Goal: Task Accomplishment & Management: Use online tool/utility

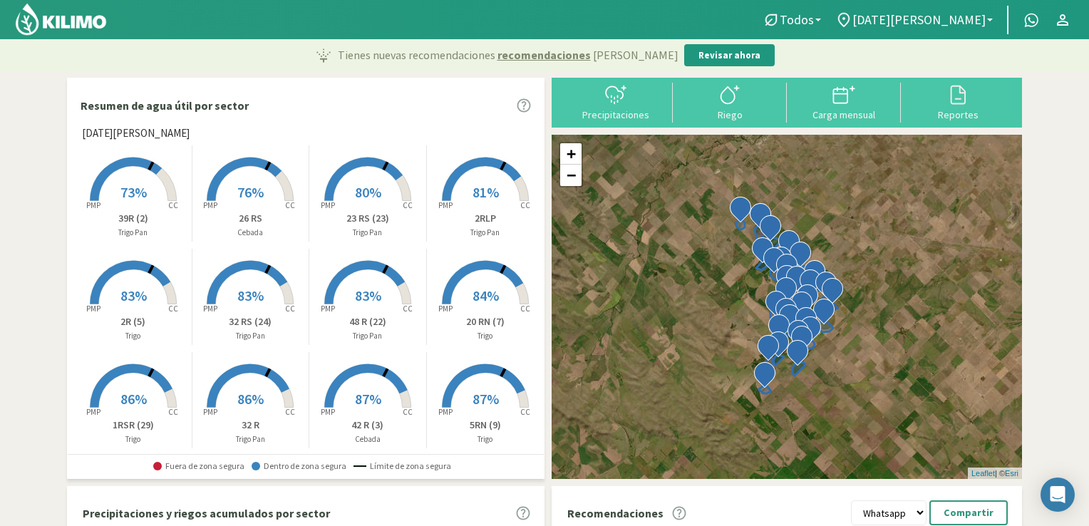
select select "1: Object"
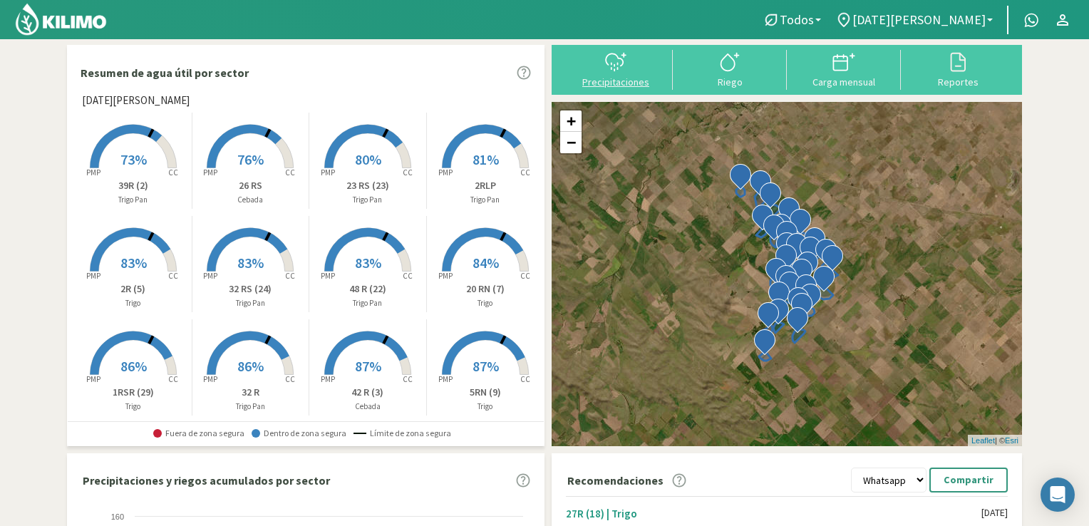
click at [623, 80] on div "Precipitaciones" at bounding box center [615, 82] width 105 height 10
type input "[DATE]"
select select "1: Object"
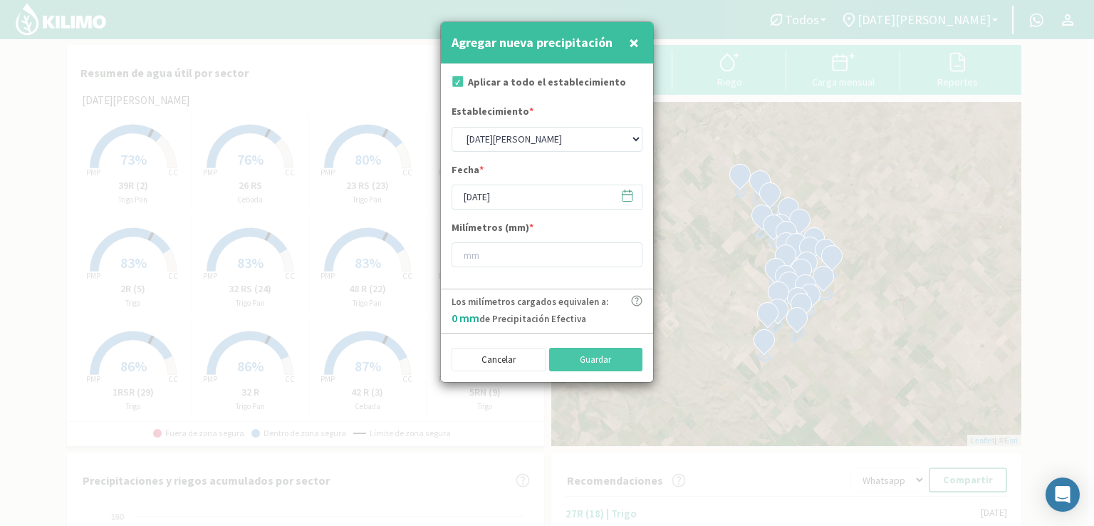
click at [627, 195] on icon at bounding box center [628, 196] width 14 height 14
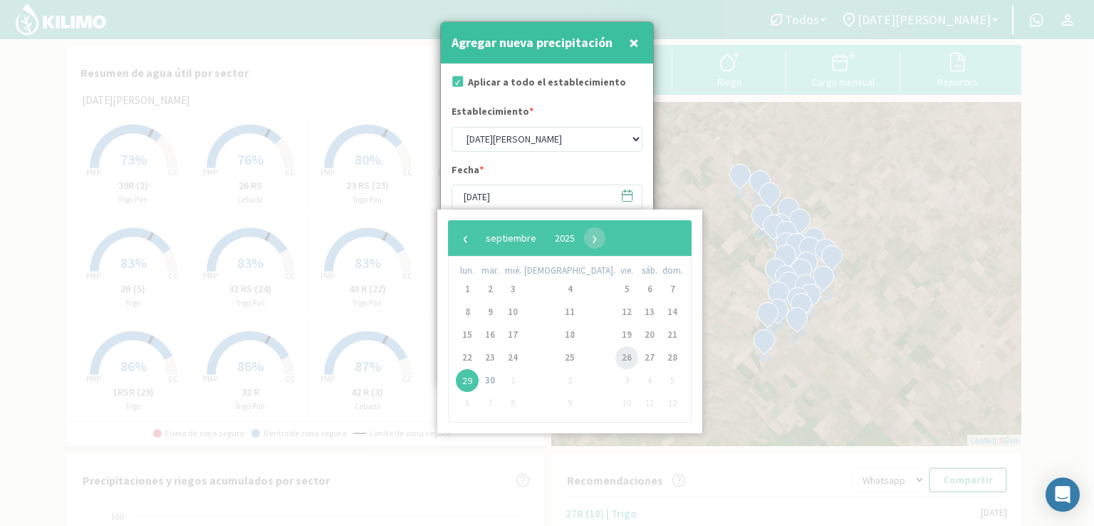
click at [616, 361] on span "26" at bounding box center [627, 357] width 23 height 23
type input "[DATE]"
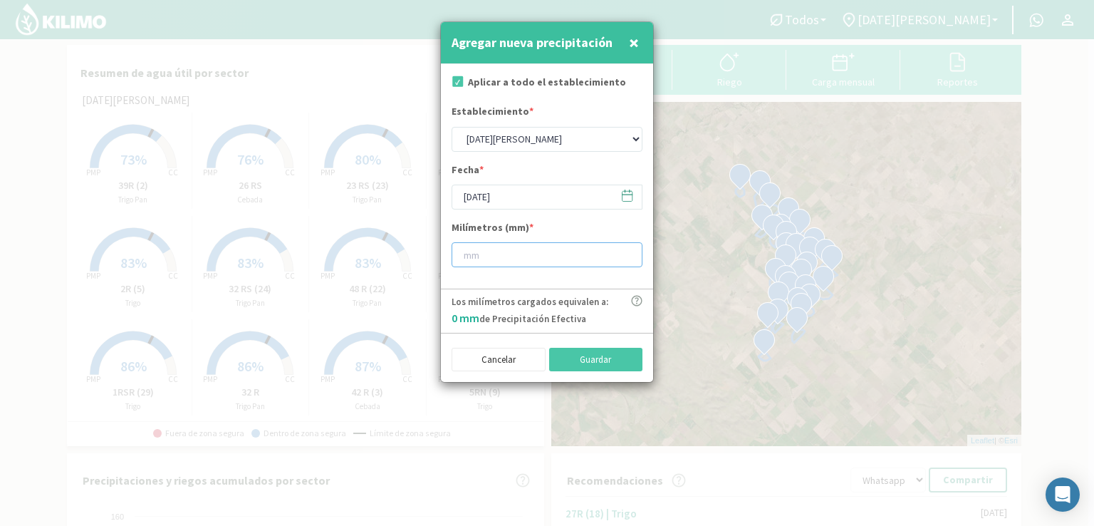
click at [487, 249] on input "number" at bounding box center [547, 254] width 191 height 25
type input "20"
click at [572, 358] on button "Guardar" at bounding box center [596, 360] width 94 height 24
type input "[DATE]"
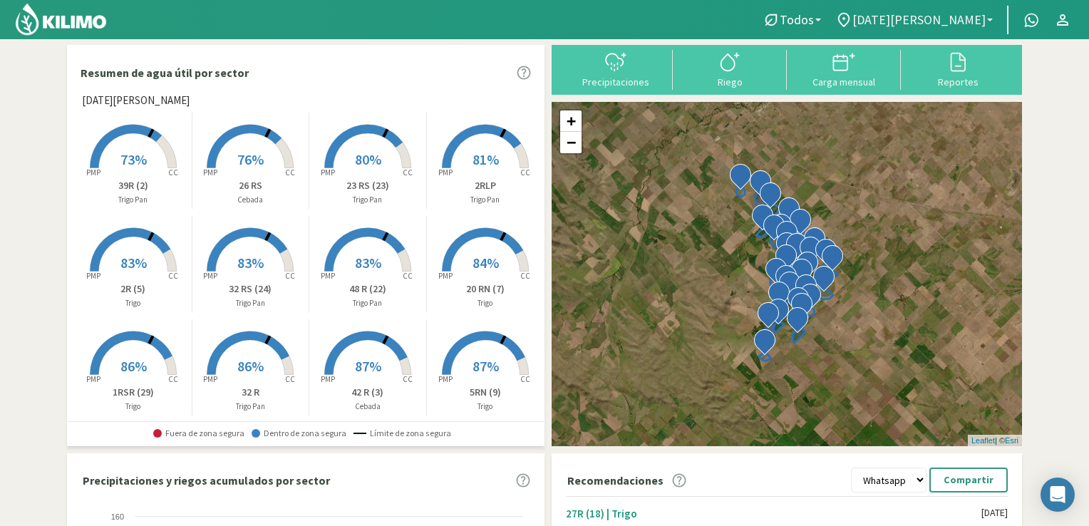
click at [963, 15] on span "[DATE][PERSON_NAME]" at bounding box center [918, 19] width 133 height 15
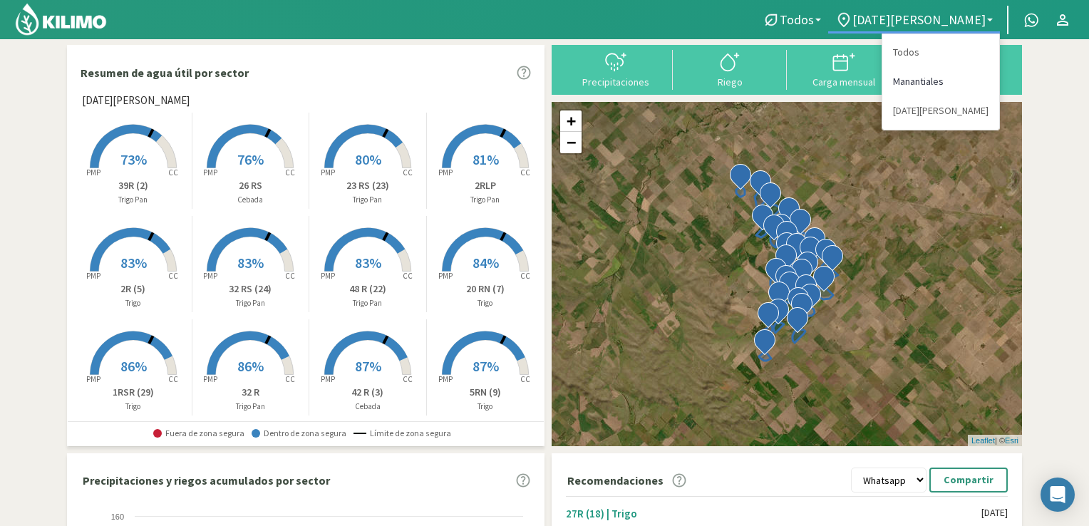
click at [912, 84] on link "Manantiales" at bounding box center [940, 81] width 117 height 29
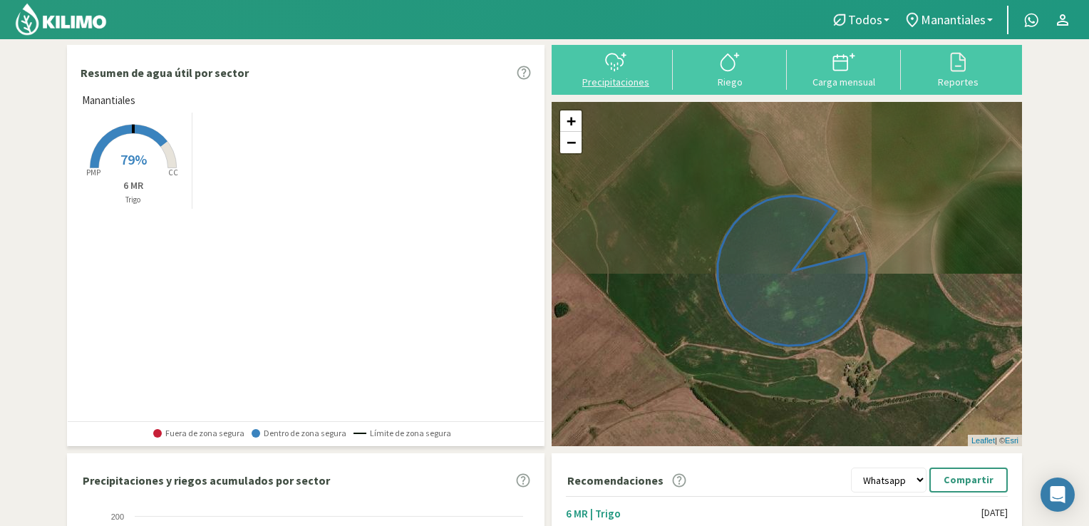
click at [630, 73] on button "Precipitaciones" at bounding box center [616, 69] width 114 height 38
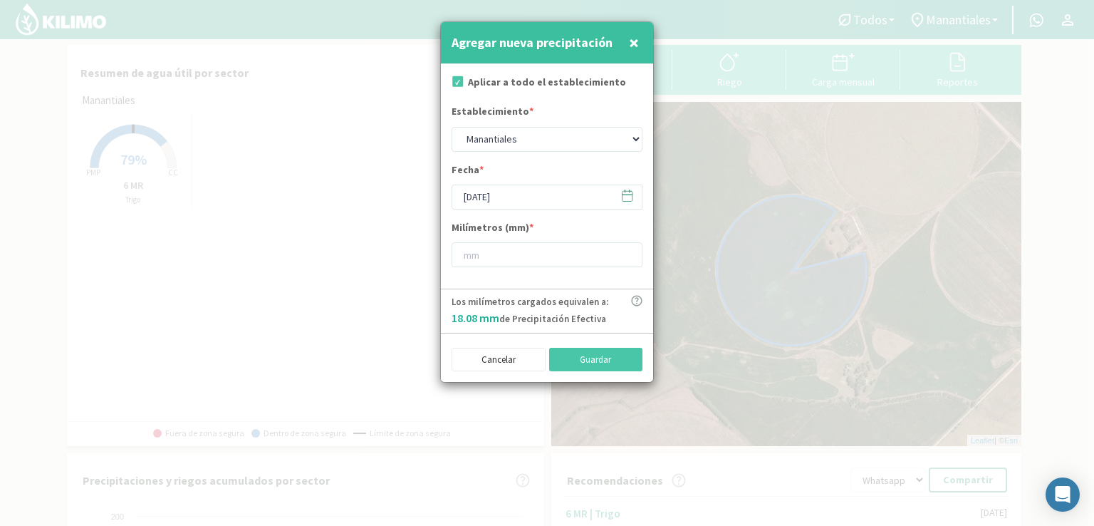
click at [623, 198] on icon at bounding box center [628, 196] width 14 height 14
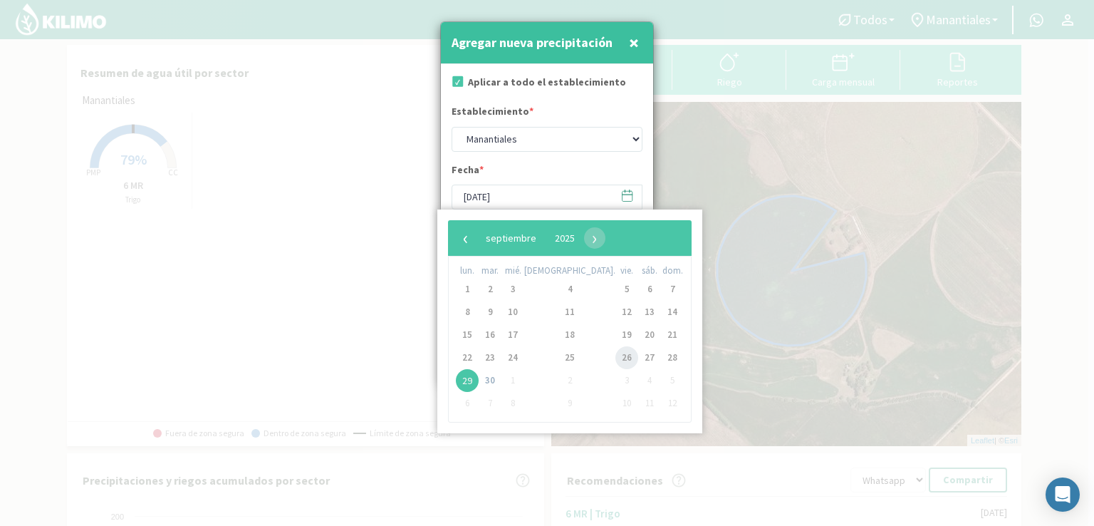
click at [616, 362] on span "26" at bounding box center [627, 357] width 23 height 23
type input "[DATE]"
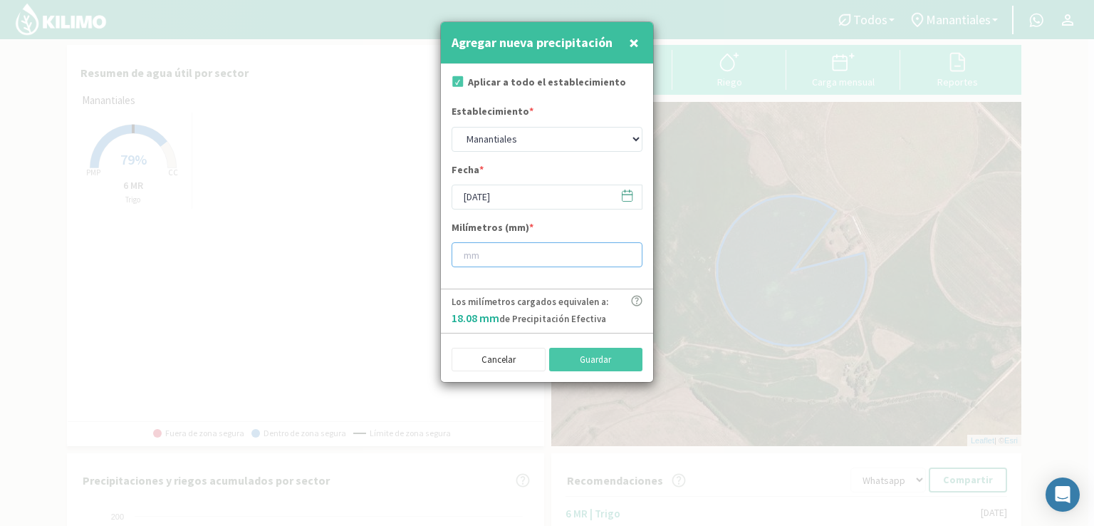
click at [490, 254] on input "number" at bounding box center [547, 254] width 191 height 25
type input "33"
click at [588, 364] on button "Guardar" at bounding box center [596, 360] width 94 height 24
type input "[DATE]"
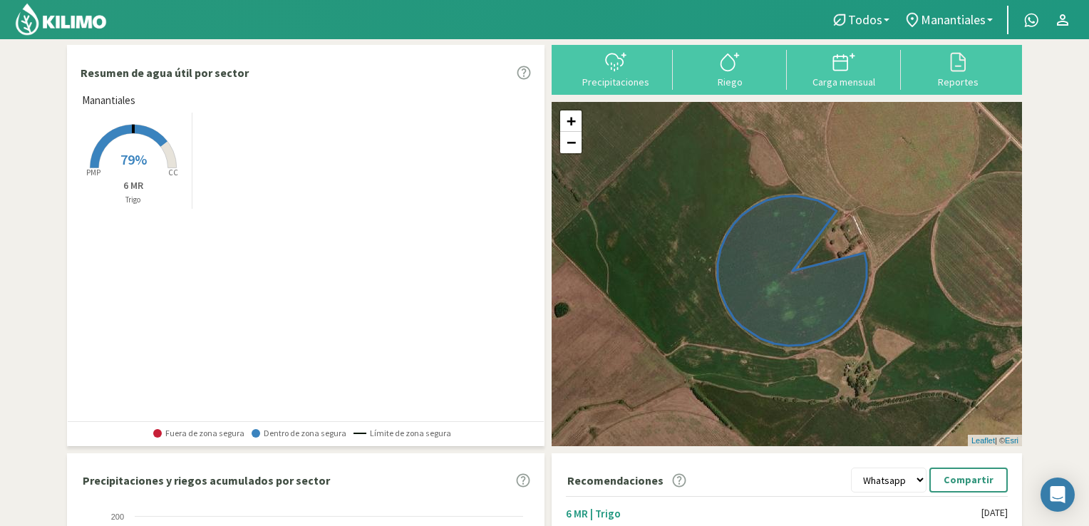
click at [83, 24] on img at bounding box center [60, 19] width 93 height 34
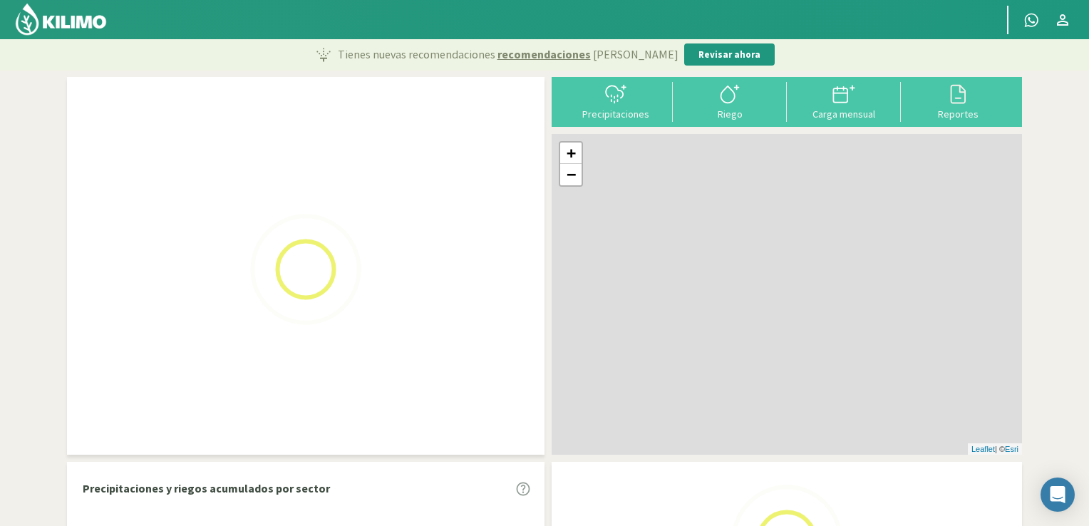
scroll to position [33, 0]
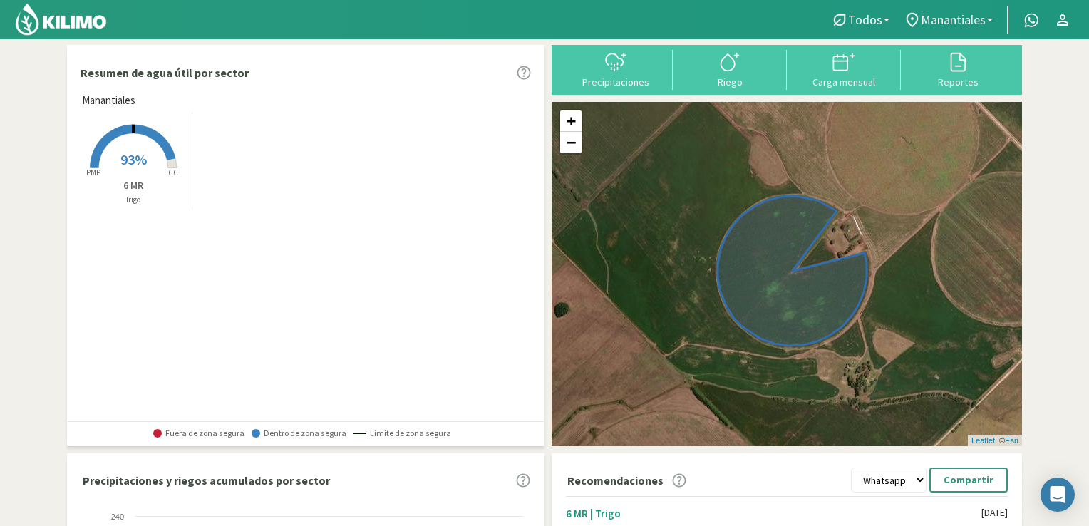
click at [978, 23] on span "Manantiales" at bounding box center [953, 19] width 65 height 15
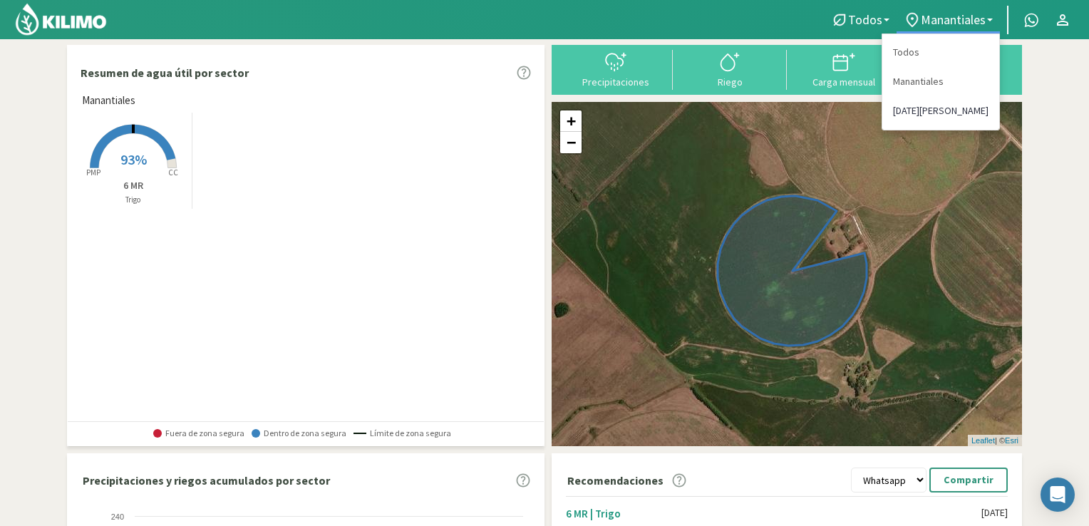
click at [916, 114] on link "[DATE][PERSON_NAME]" at bounding box center [940, 110] width 117 height 29
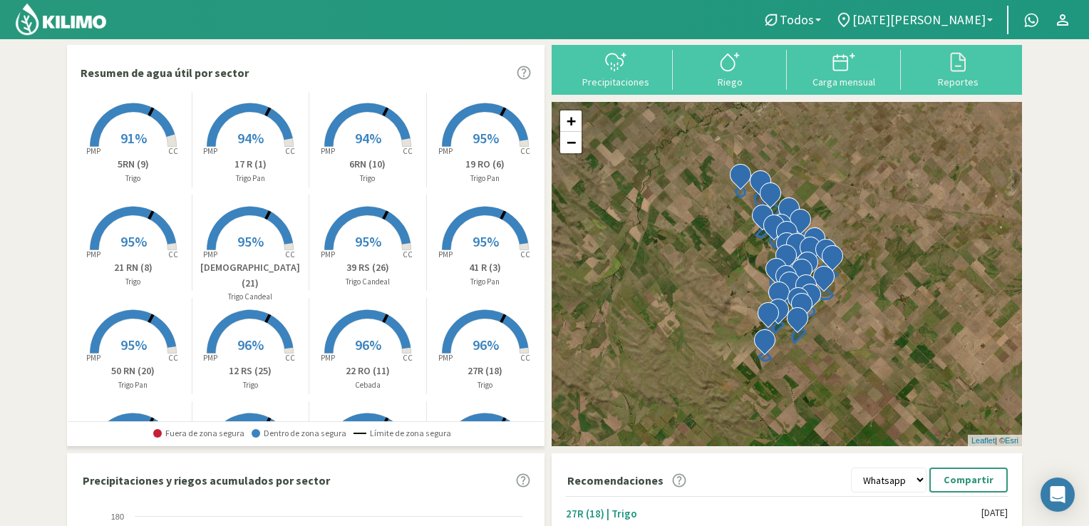
scroll to position [0, 0]
